Goal: Communication & Community: Share content

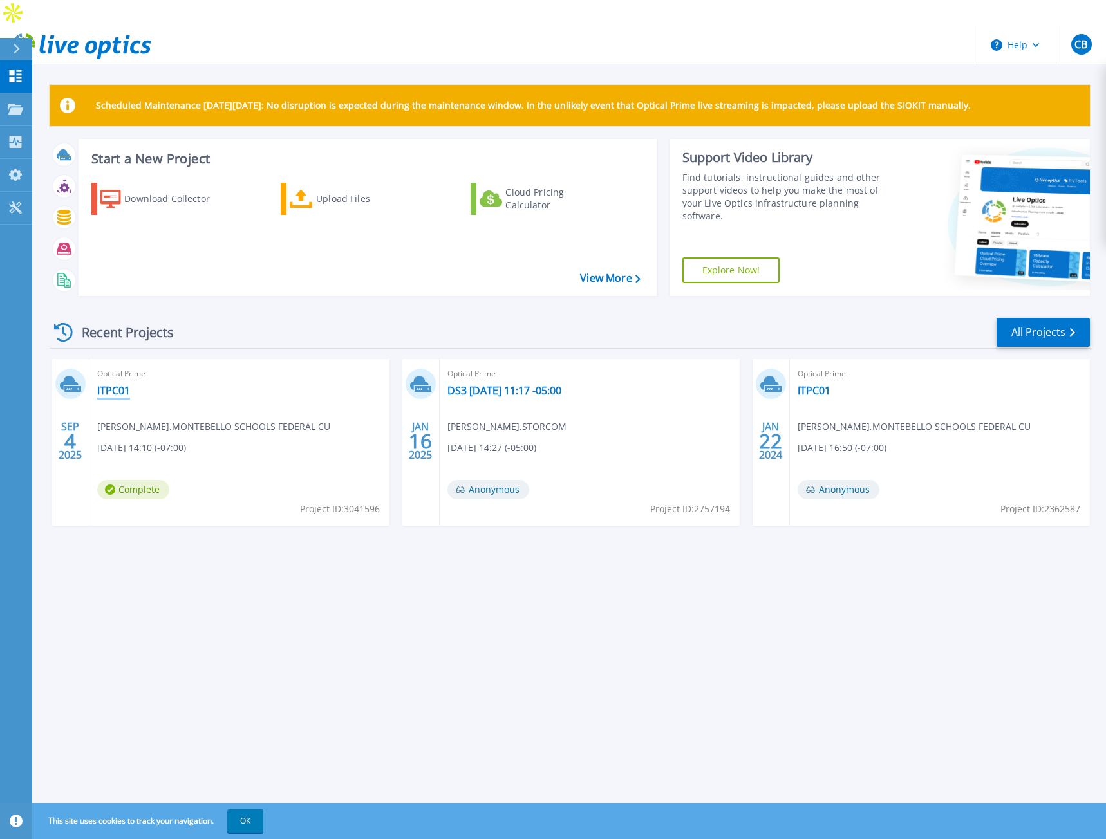
click at [109, 384] on link "ITPC01" at bounding box center [113, 390] width 33 height 13
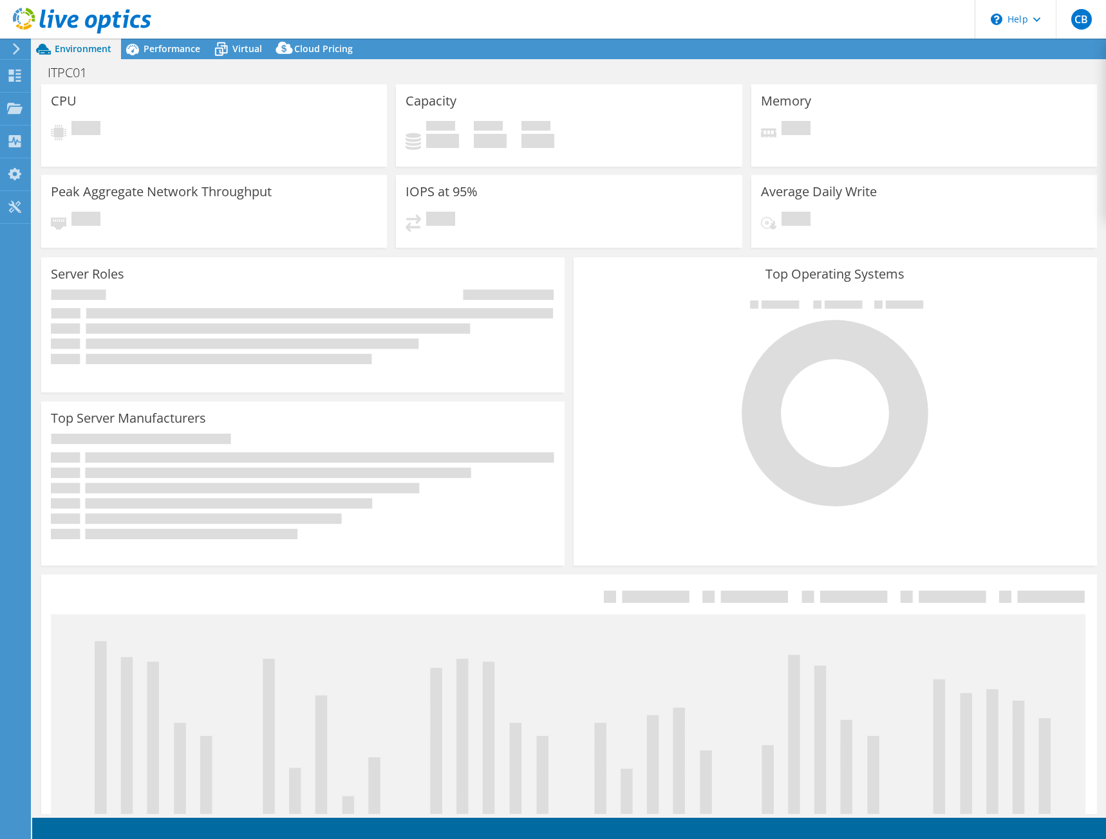
select select "USD"
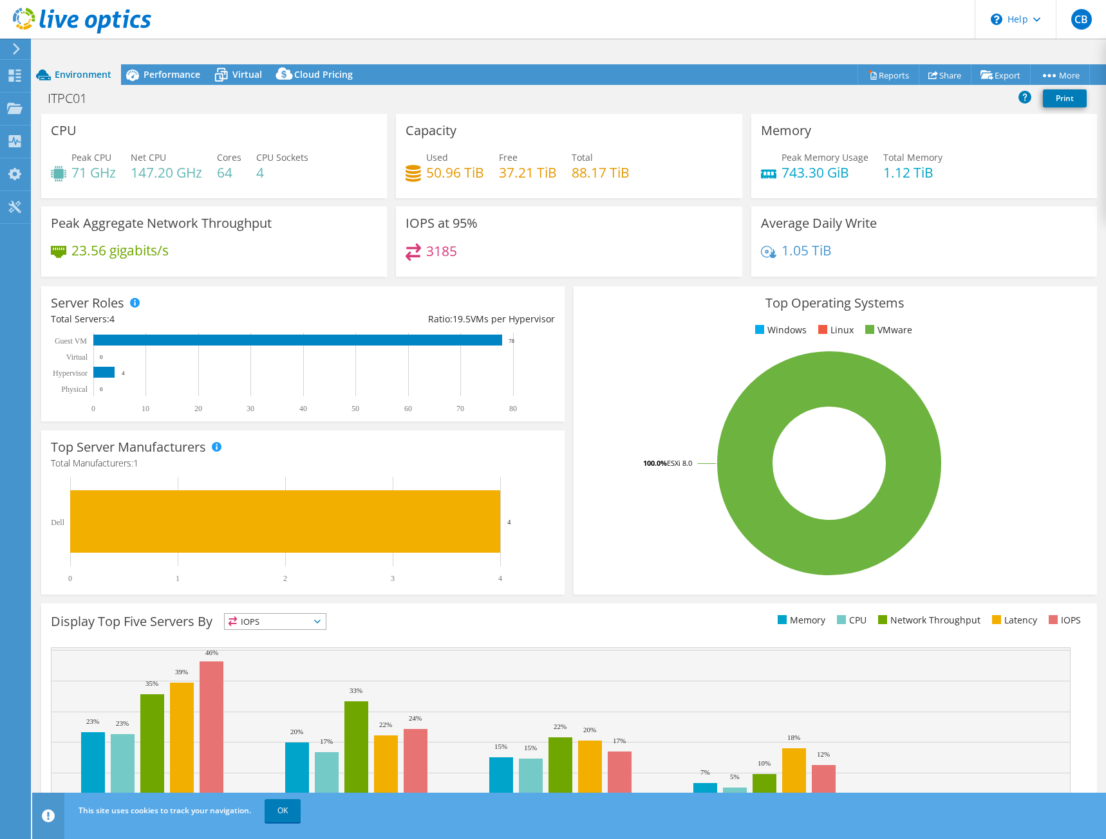
click at [617, 21] on header "CB End User Chris bednarek chris.bednarek@storcom.net Storcom My Profile Log Ou…" at bounding box center [553, 19] width 1106 height 39
click at [934, 65] on link "Share" at bounding box center [945, 75] width 53 height 20
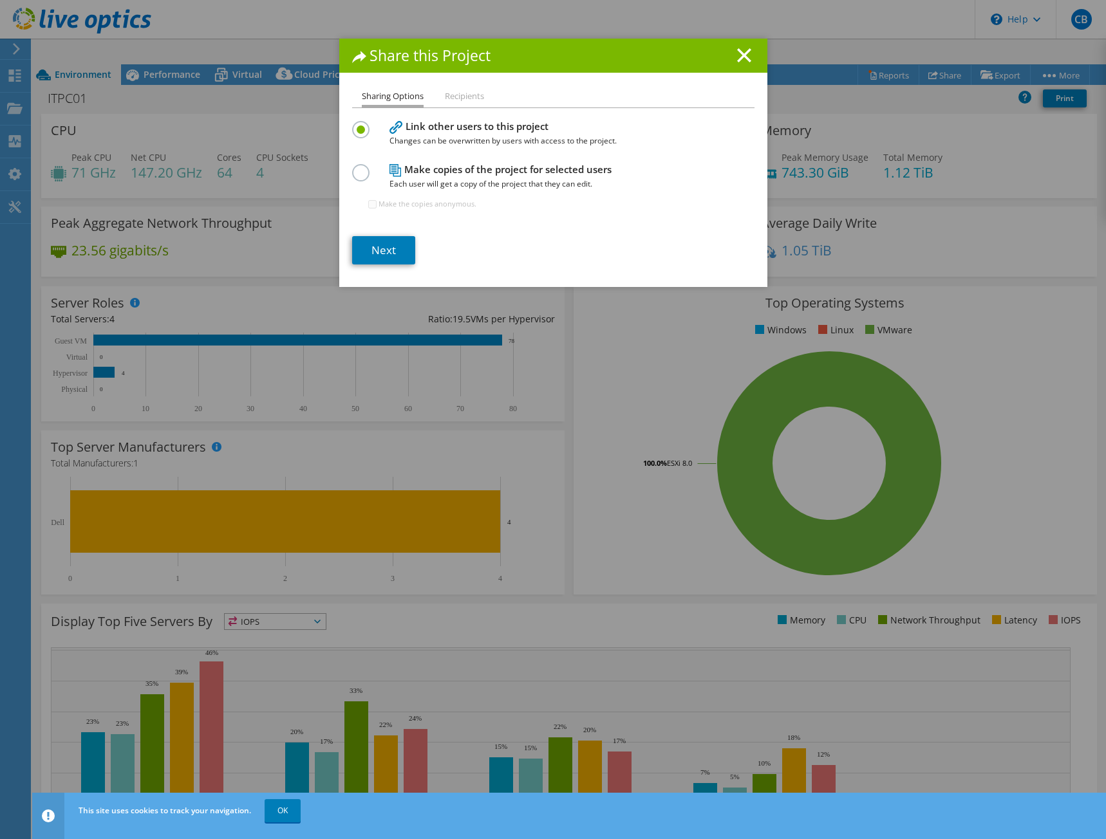
click at [456, 97] on li "Recipients" at bounding box center [464, 97] width 39 height 16
click at [379, 248] on link "Next" at bounding box center [383, 250] width 63 height 28
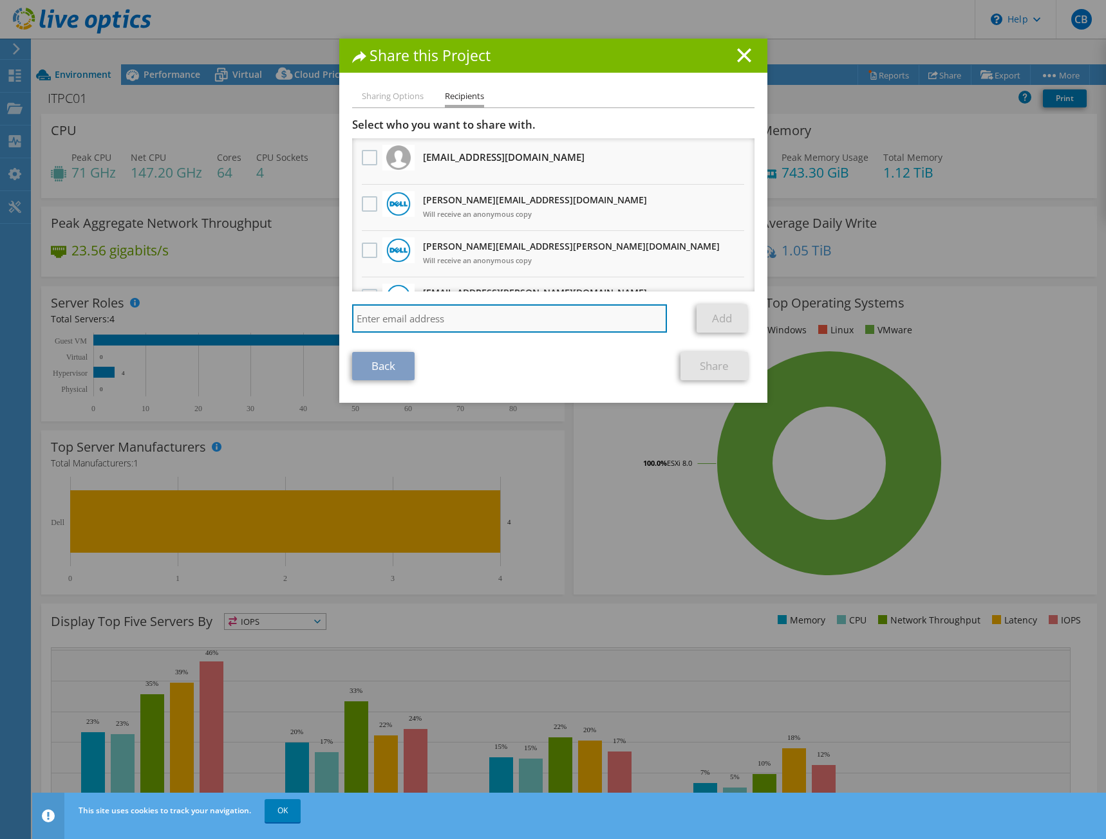
click at [469, 308] on input "search" at bounding box center [509, 318] width 315 height 28
type input "derek.kulp@storcom.net"
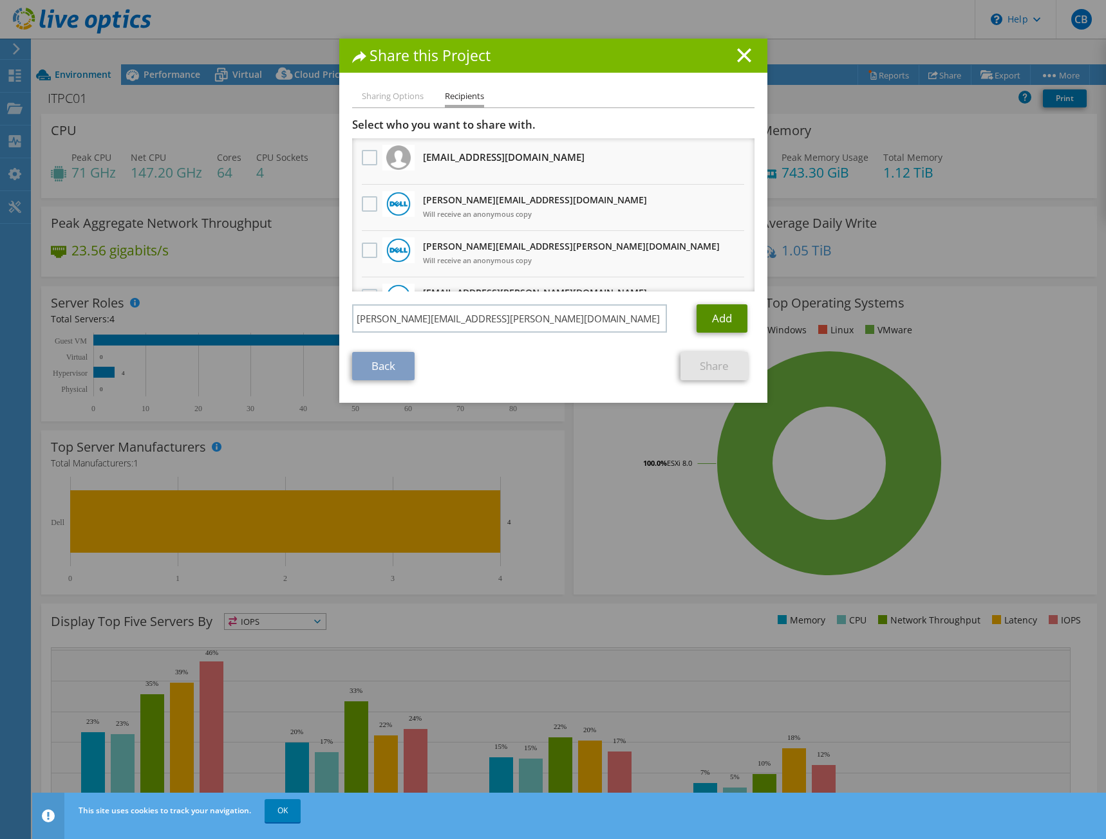
click at [729, 309] on link "Add" at bounding box center [721, 318] width 51 height 28
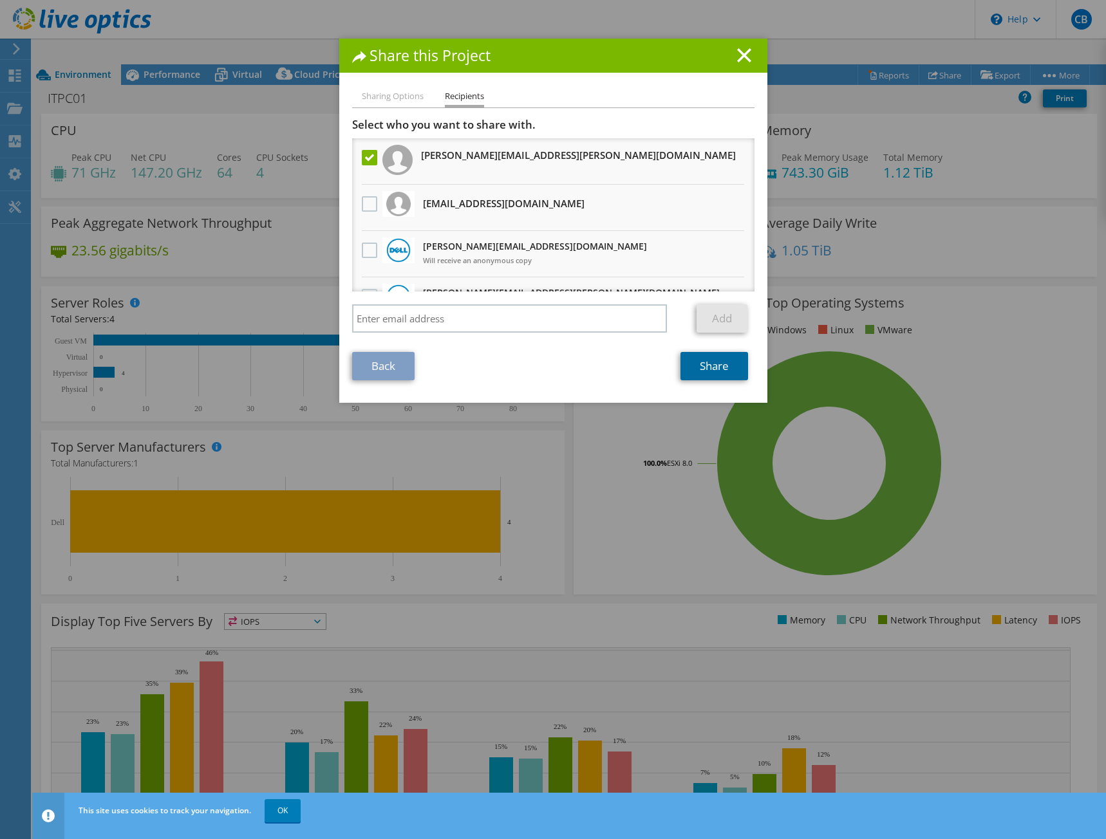
click at [708, 362] on link "Share" at bounding box center [714, 366] width 68 height 28
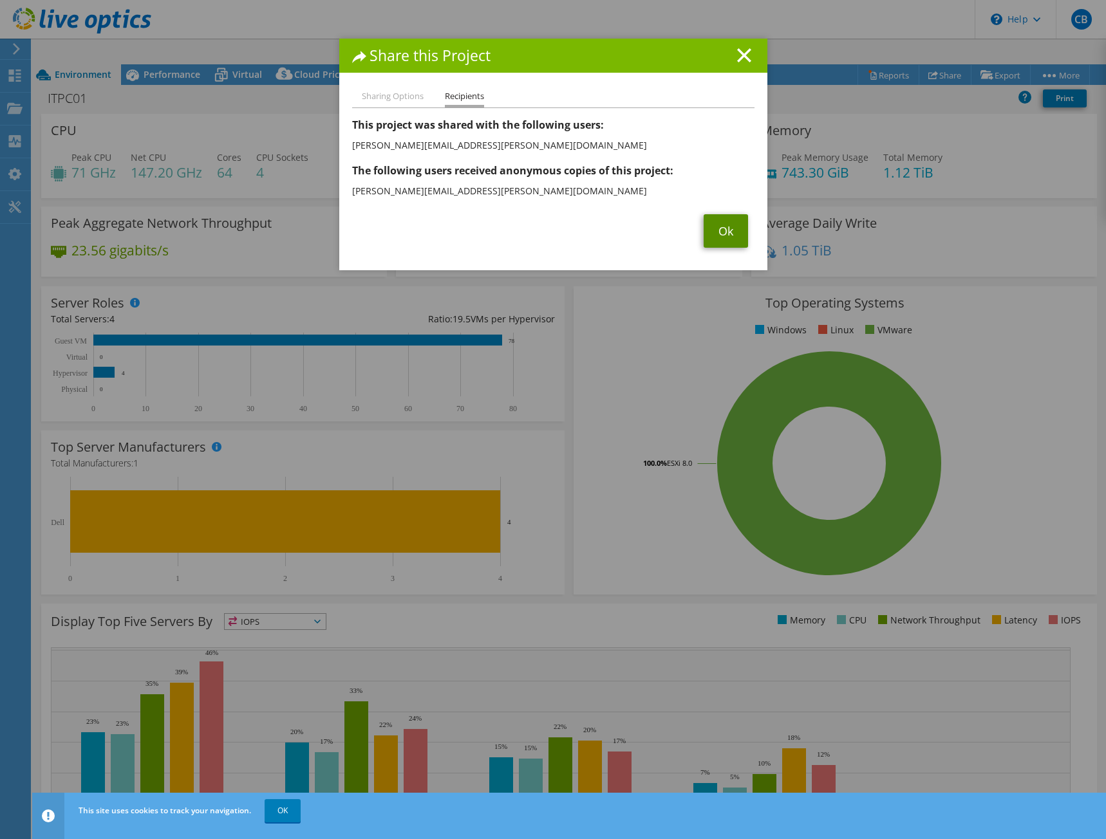
click at [737, 224] on link "Ok" at bounding box center [726, 230] width 44 height 33
